Goal: Information Seeking & Learning: Check status

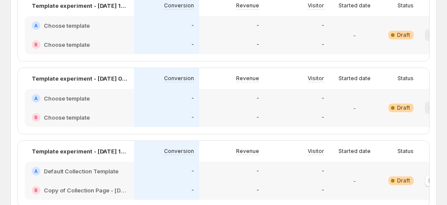
scroll to position [780, 0]
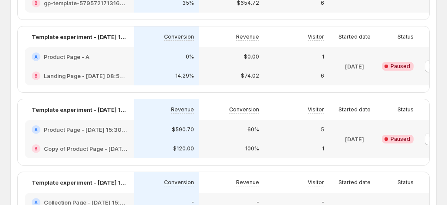
drag, startPoint x: 267, startPoint y: 57, endPoint x: 301, endPoint y: 56, distance: 34.7
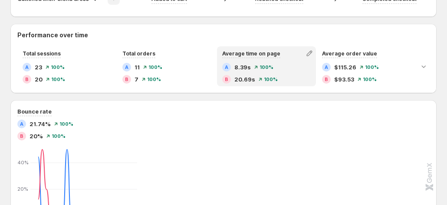
scroll to position [390, 0]
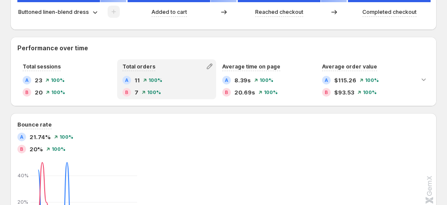
click at [216, 81] on div "Total orders A 11 100% B 7 100%" at bounding box center [166, 79] width 99 height 40
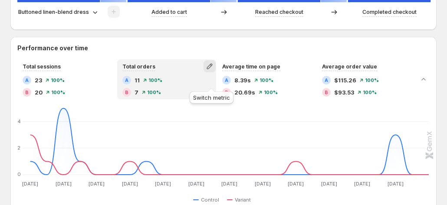
click at [210, 71] on icon "button" at bounding box center [209, 66] width 9 height 9
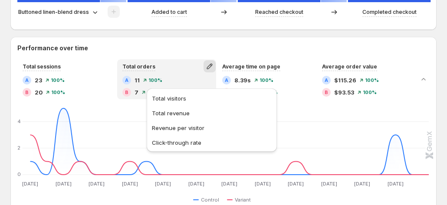
click at [264, 52] on h2 "Performance over time" at bounding box center [223, 48] width 412 height 9
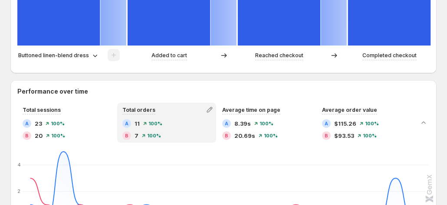
scroll to position [347, 0]
click at [211, 114] on icon "button" at bounding box center [209, 109] width 9 height 9
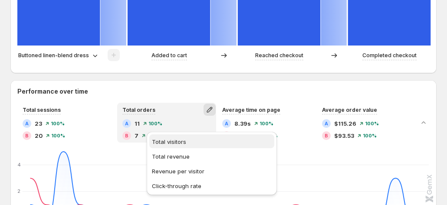
click at [199, 145] on span "Total visitors" at bounding box center [212, 141] width 120 height 9
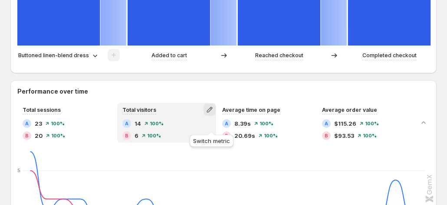
click at [209, 114] on icon "button" at bounding box center [209, 109] width 9 height 9
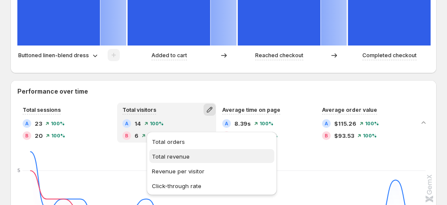
click at [183, 154] on span "Total revenue" at bounding box center [171, 156] width 38 height 7
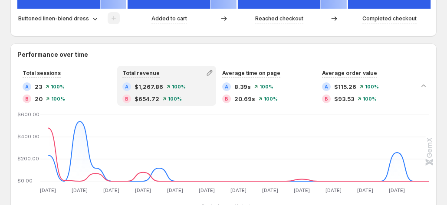
scroll to position [434, 0]
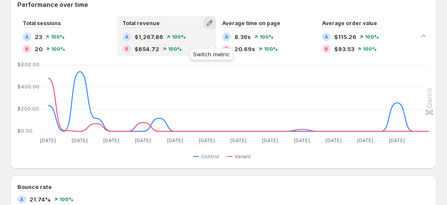
click at [207, 27] on icon "button" at bounding box center [209, 23] width 9 height 9
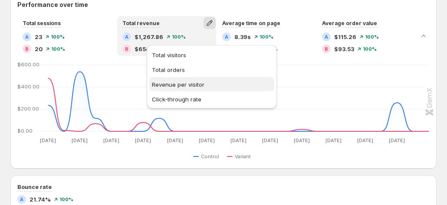
click at [205, 85] on span "Revenue per visitor" at bounding box center [212, 84] width 120 height 9
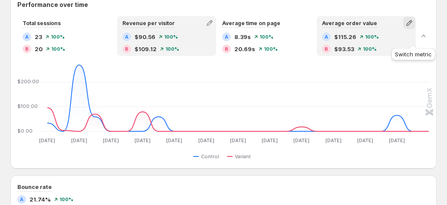
click at [413, 27] on icon "button" at bounding box center [409, 23] width 9 height 9
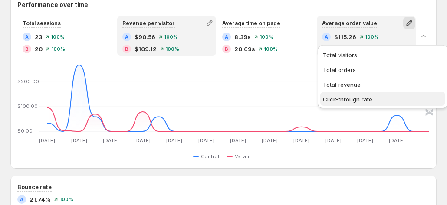
click at [375, 94] on button "Click-through rate" at bounding box center [382, 99] width 125 height 14
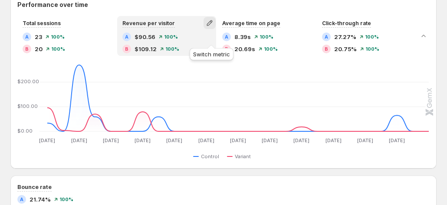
click at [214, 27] on icon "button" at bounding box center [209, 23] width 9 height 9
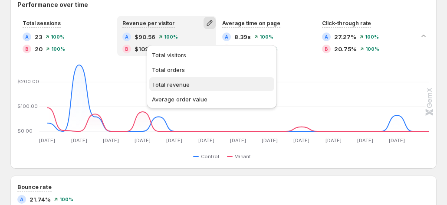
click at [180, 88] on span "Total revenue" at bounding box center [212, 84] width 120 height 9
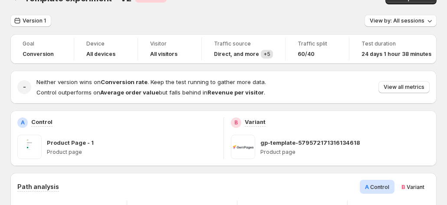
scroll to position [0, 0]
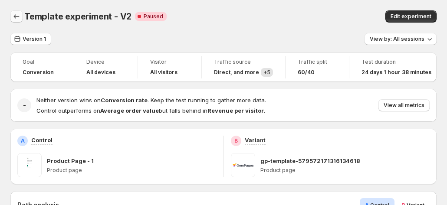
click at [12, 18] on icon "Back" at bounding box center [16, 16] width 9 height 9
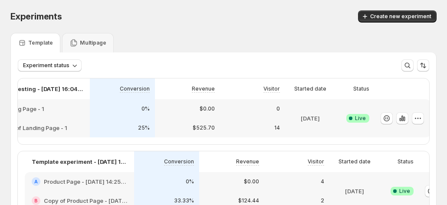
scroll to position [0, 48]
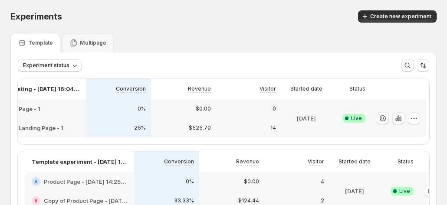
click at [402, 114] on button "button" at bounding box center [398, 118] width 12 height 12
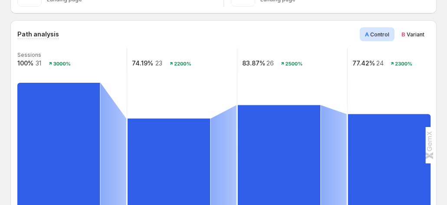
scroll to position [173, 0]
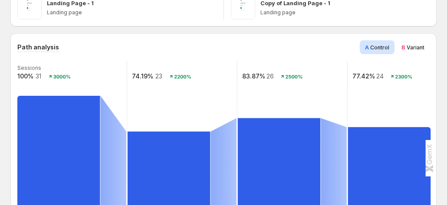
click at [415, 46] on div "B Variant" at bounding box center [412, 47] width 33 height 14
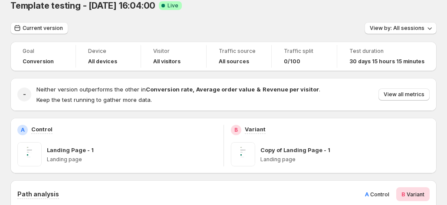
scroll to position [0, 0]
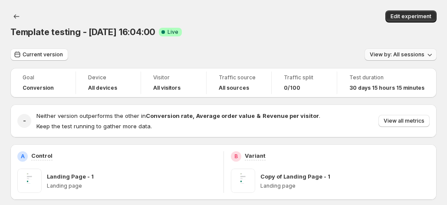
click at [401, 51] on span "View by: All sessions" at bounding box center [396, 54] width 55 height 7
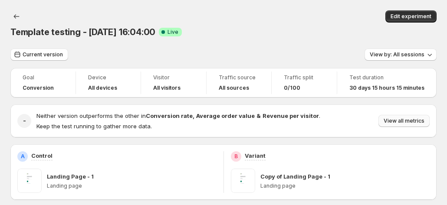
click at [397, 115] on button "View all metrics" at bounding box center [403, 121] width 51 height 12
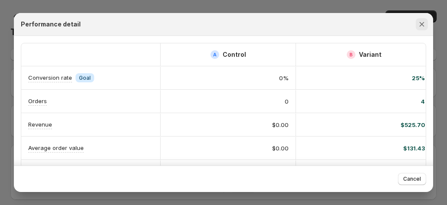
click at [426, 22] on icon "Close" at bounding box center [421, 24] width 9 height 9
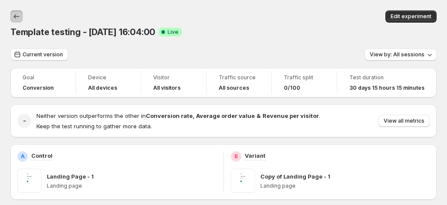
click at [13, 19] on icon "Back" at bounding box center [16, 16] width 9 height 9
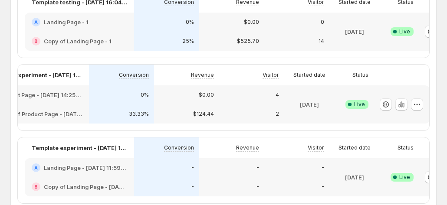
scroll to position [0, 48]
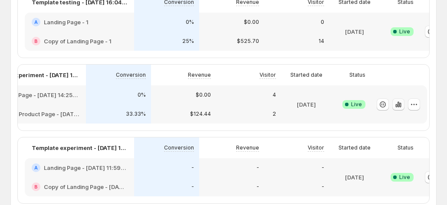
click at [401, 107] on icon "button" at bounding box center [398, 104] width 9 height 9
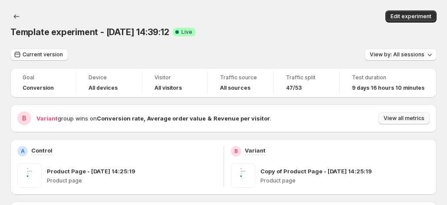
click at [403, 115] on span "View all metrics" at bounding box center [403, 118] width 41 height 7
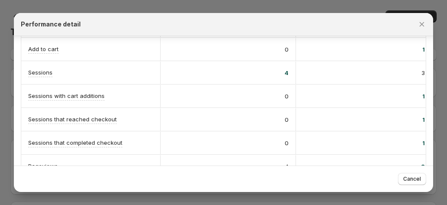
scroll to position [255, 0]
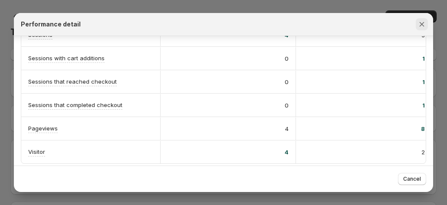
click at [423, 23] on icon "Close" at bounding box center [421, 24] width 5 height 5
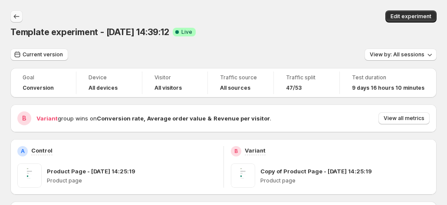
click at [12, 17] on icon "Back" at bounding box center [16, 16] width 9 height 9
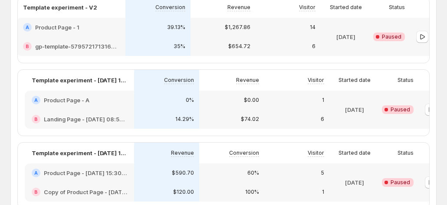
scroll to position [0, 48]
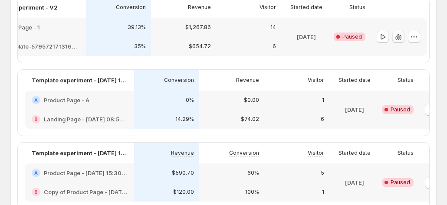
click at [395, 41] on icon "button" at bounding box center [398, 37] width 9 height 9
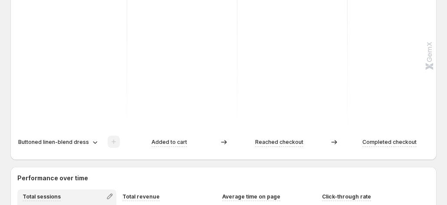
scroll to position [390, 0]
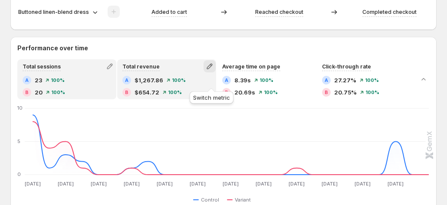
click at [210, 69] on icon "button" at bounding box center [209, 67] width 6 height 6
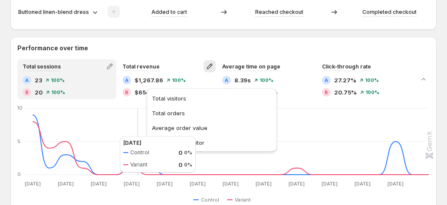
click at [111, 136] on icon "[DATE] Aug [DATE] Aug [DATE] Aug [DATE] Aug [DATE] Aug [DATE] Aug [DATE] Aug [D…" at bounding box center [223, 147] width 410 height 82
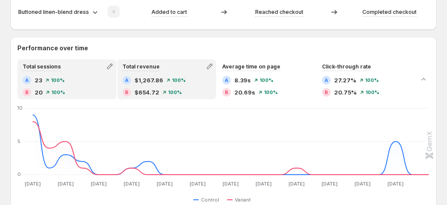
click at [157, 97] on span "$654.72" at bounding box center [146, 92] width 25 height 9
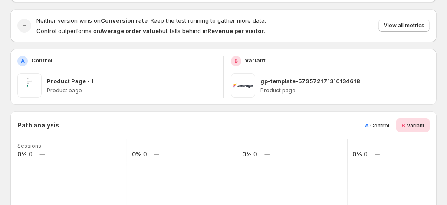
scroll to position [64, 0]
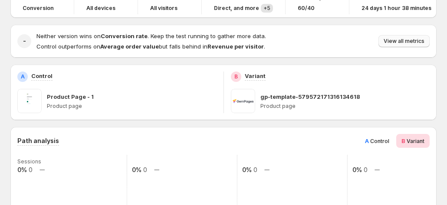
click at [411, 45] on span "View all metrics" at bounding box center [403, 41] width 41 height 7
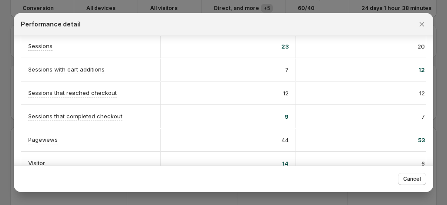
scroll to position [255, 0]
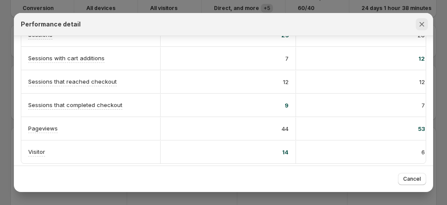
click at [425, 29] on button "Close" at bounding box center [421, 24] width 12 height 12
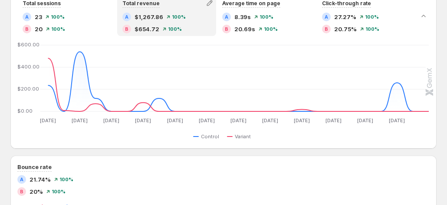
scroll to position [454, 0]
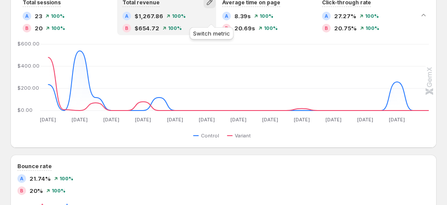
click at [210, 5] on icon "button" at bounding box center [209, 3] width 6 height 6
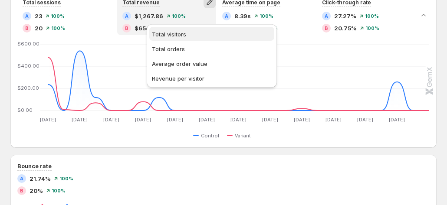
click at [199, 39] on button "Total visitors" at bounding box center [211, 34] width 125 height 14
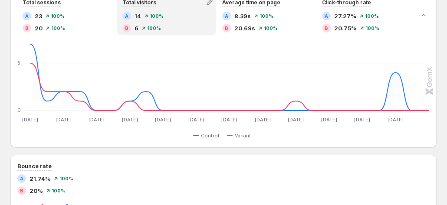
click at [211, 9] on div "Total visitors A 14 100% B 6 100%" at bounding box center [166, 15] width 99 height 40
click at [211, 7] on icon "button" at bounding box center [209, 2] width 9 height 9
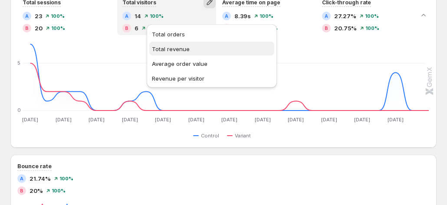
click at [182, 45] on span "Total revenue" at bounding box center [212, 49] width 120 height 9
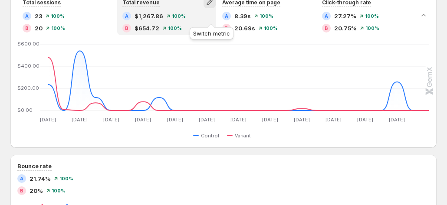
click at [209, 5] on icon "button" at bounding box center [209, 3] width 6 height 6
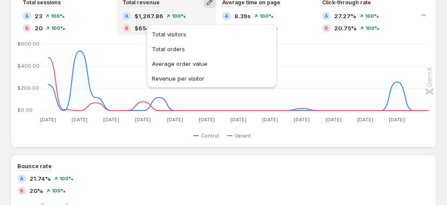
click at [185, 51] on span "Total orders" at bounding box center [212, 49] width 120 height 9
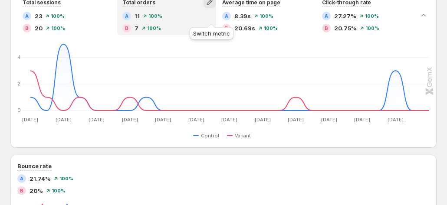
click at [209, 7] on icon "button" at bounding box center [209, 2] width 9 height 9
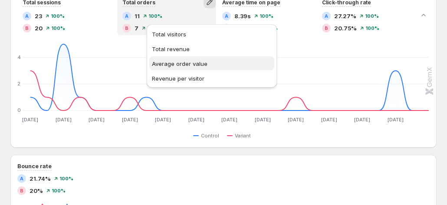
click at [191, 63] on span "Average order value" at bounding box center [179, 63] width 55 height 7
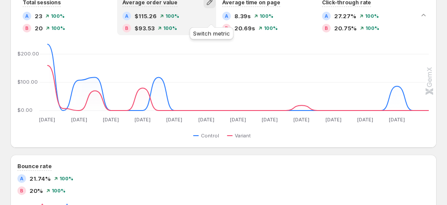
click at [213, 7] on icon "button" at bounding box center [209, 2] width 9 height 9
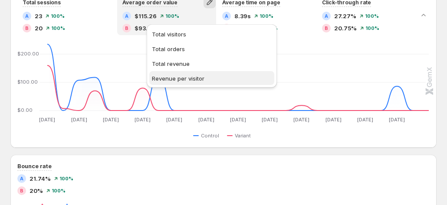
click at [191, 72] on button "Revenue per visitor" at bounding box center [211, 78] width 125 height 14
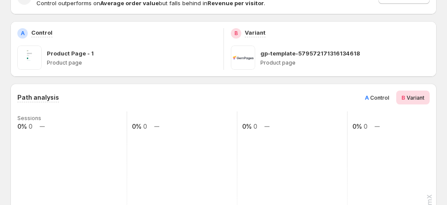
scroll to position [21, 0]
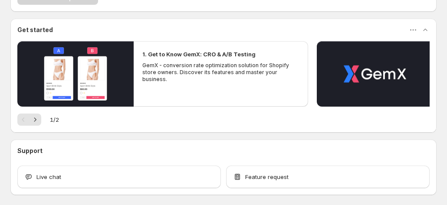
scroll to position [98, 0]
